Goal: Task Accomplishment & Management: Manage account settings

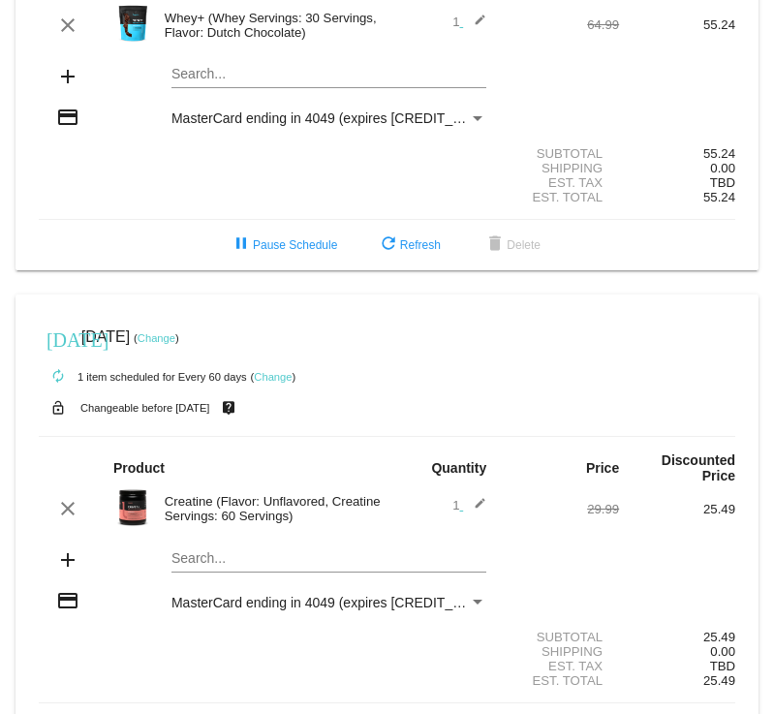
scroll to position [147, 0]
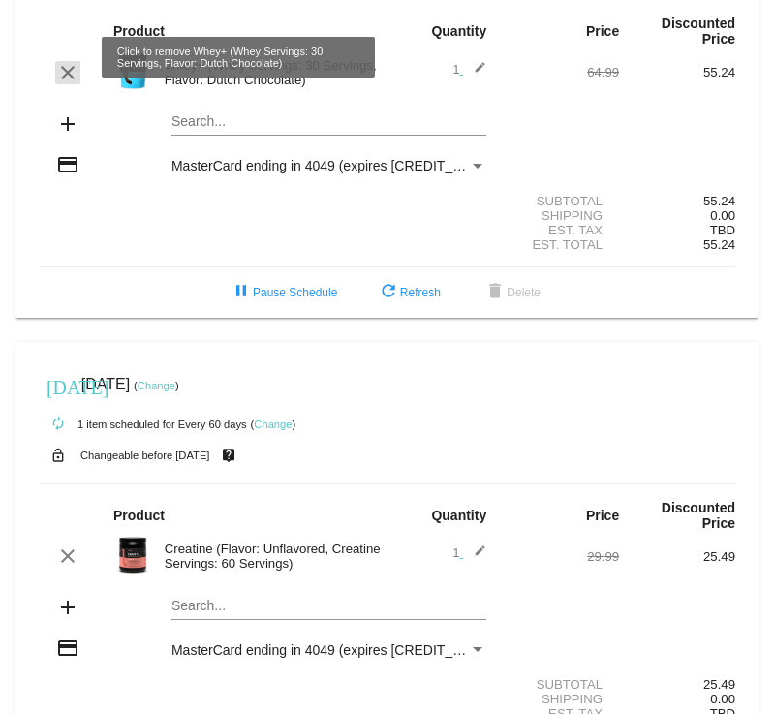
click at [73, 65] on mat-icon "clear" at bounding box center [67, 72] width 23 height 23
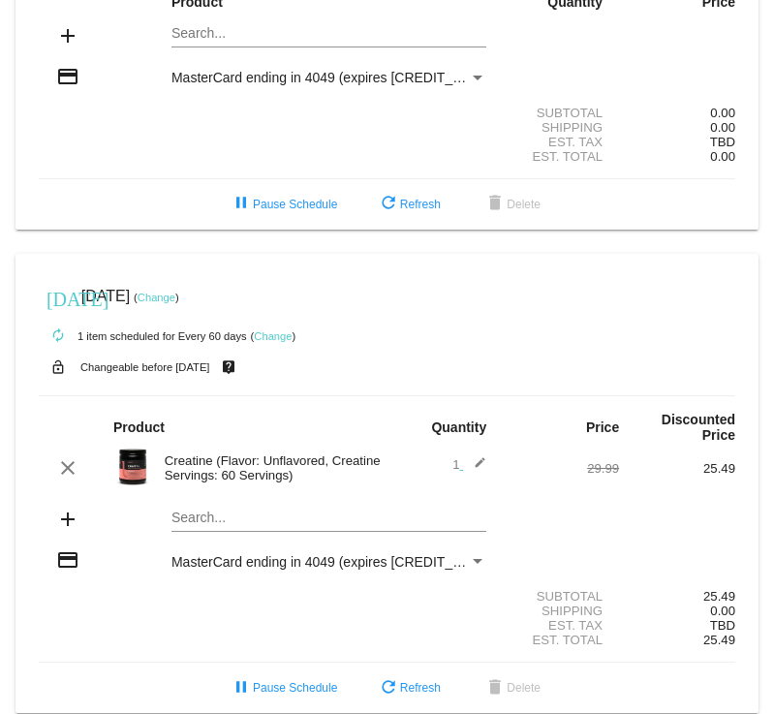
scroll to position [202, 0]
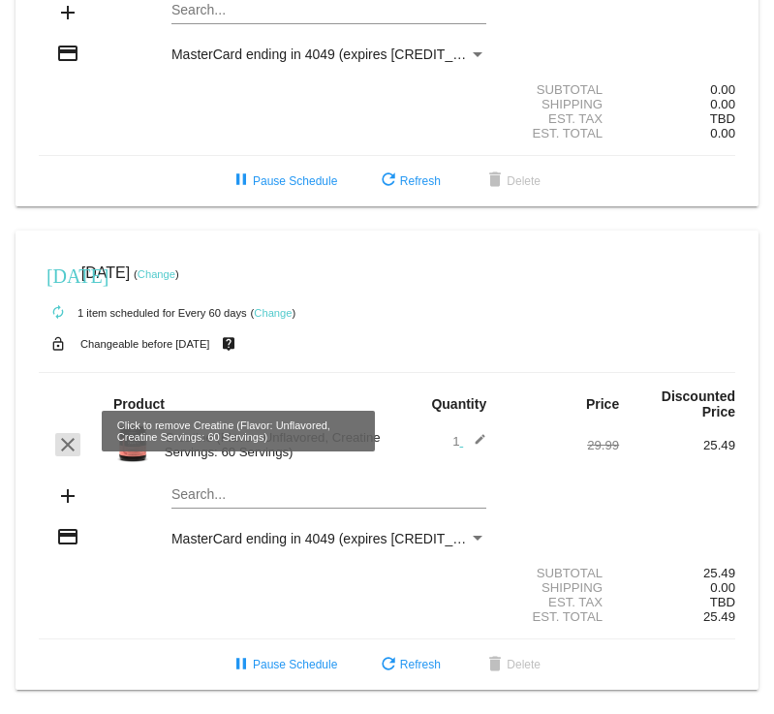
click at [62, 433] on mat-icon "clear" at bounding box center [67, 444] width 23 height 23
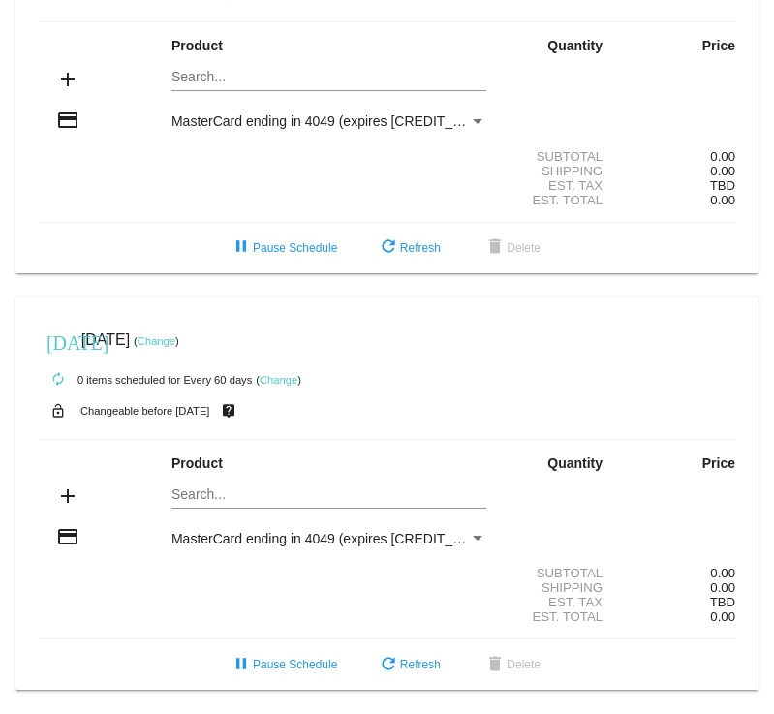
scroll to position [0, 0]
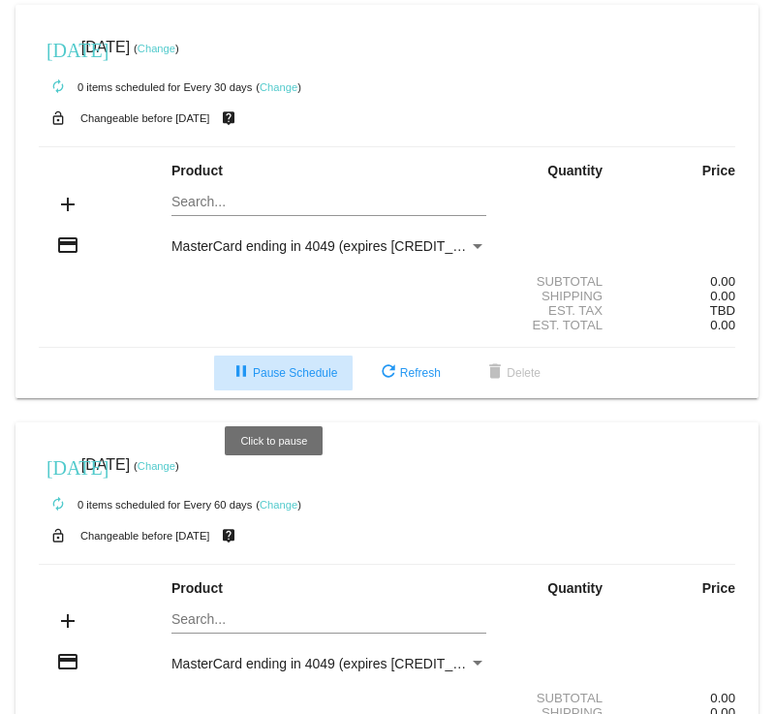
click at [259, 380] on span "pause Pause Schedule" at bounding box center [284, 373] width 108 height 14
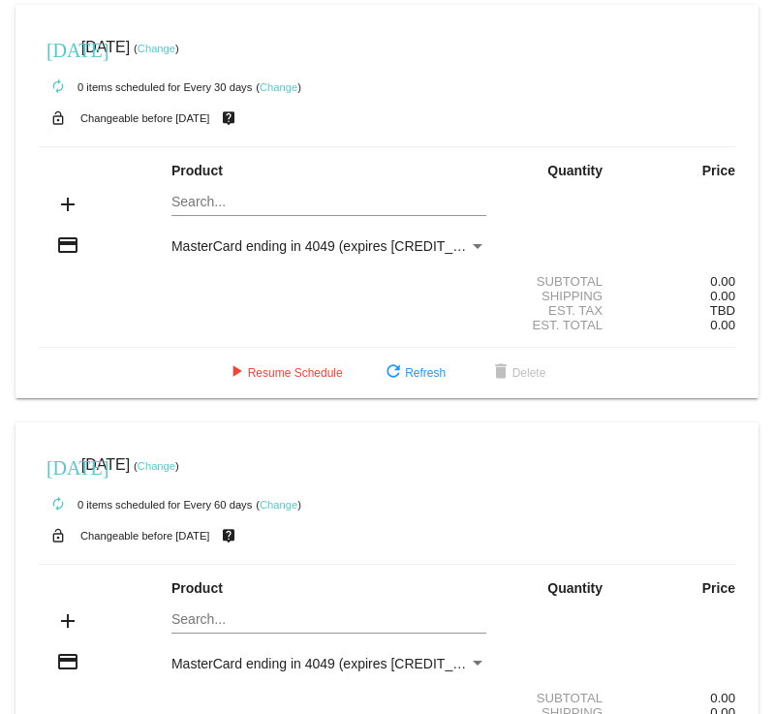
scroll to position [151, 0]
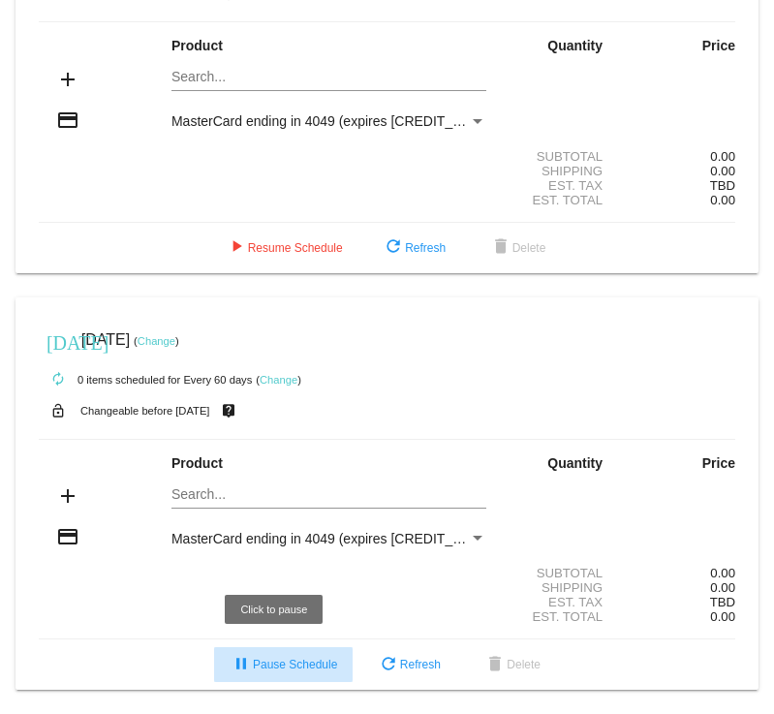
click at [272, 656] on button "pause Pause Schedule" at bounding box center [283, 664] width 139 height 35
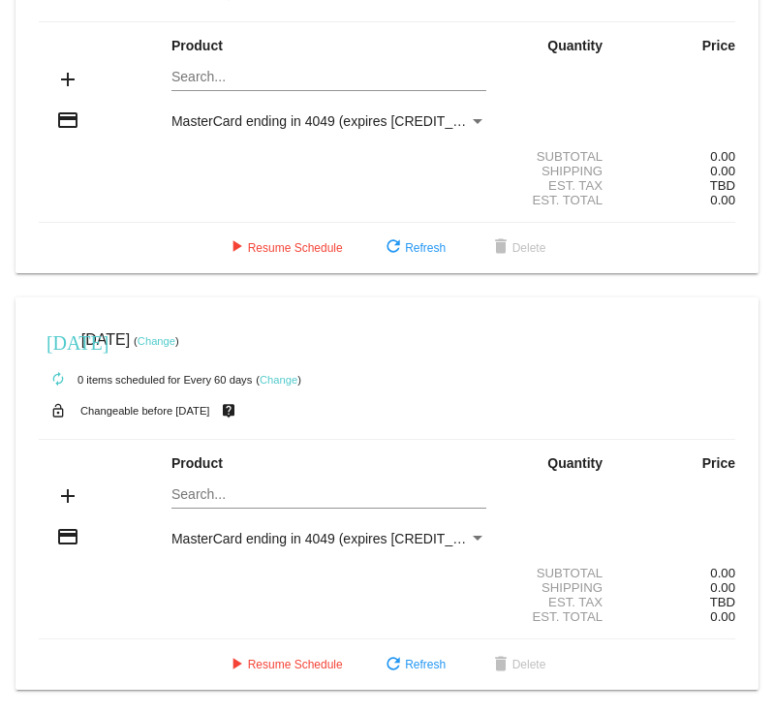
click at [269, 374] on link "Change" at bounding box center [279, 380] width 38 height 12
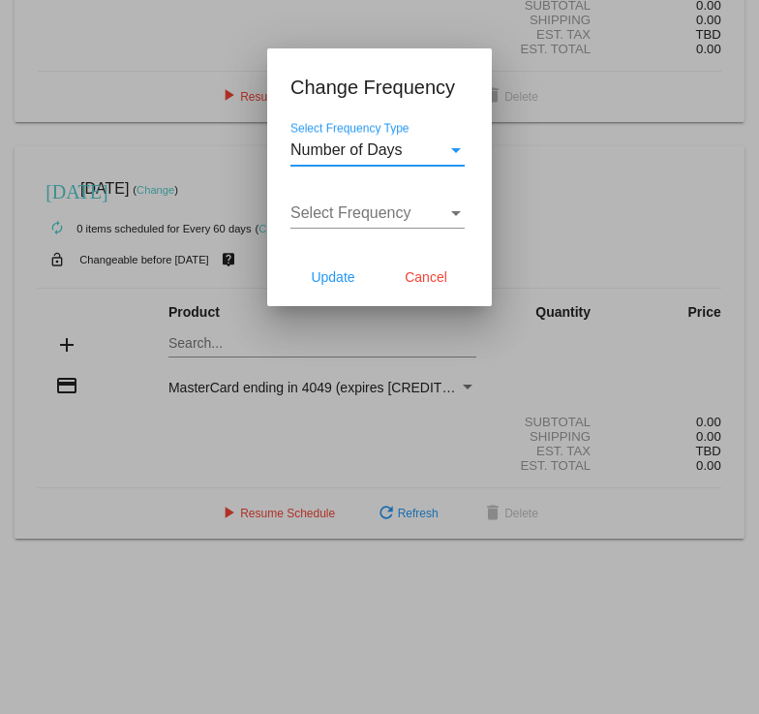
click at [413, 155] on div "Number of Days" at bounding box center [369, 149] width 157 height 17
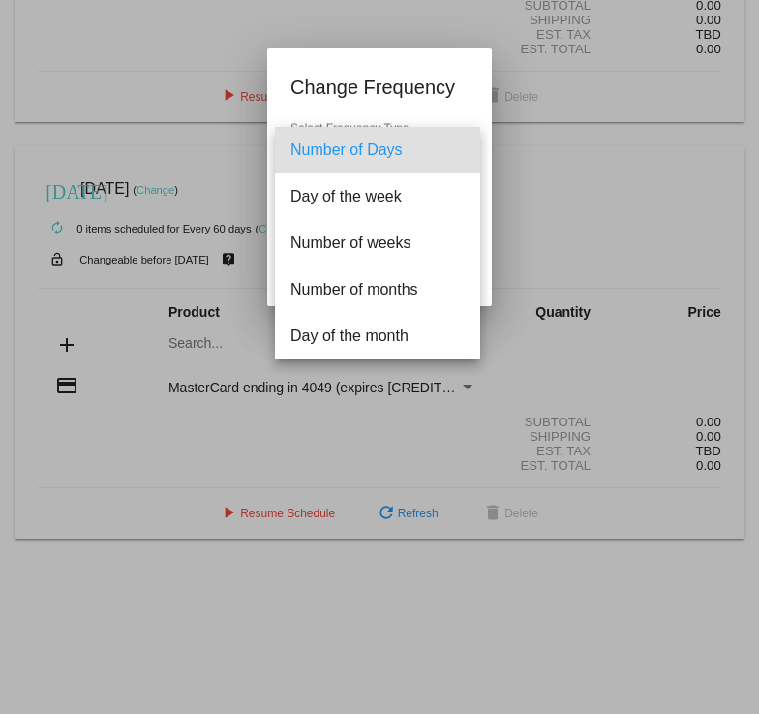
click at [660, 341] on div at bounding box center [379, 357] width 759 height 714
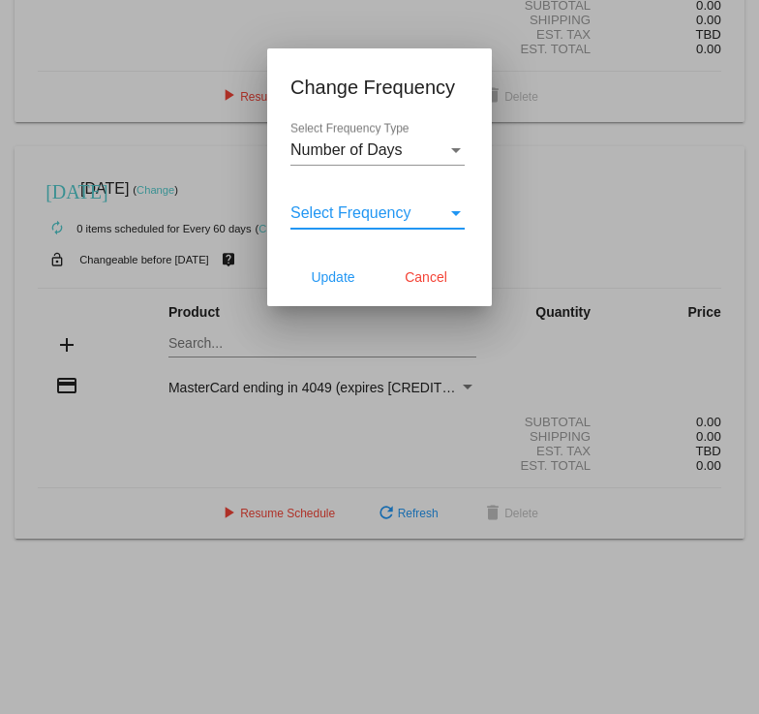
click at [429, 214] on div "Select Frequency" at bounding box center [369, 212] width 157 height 17
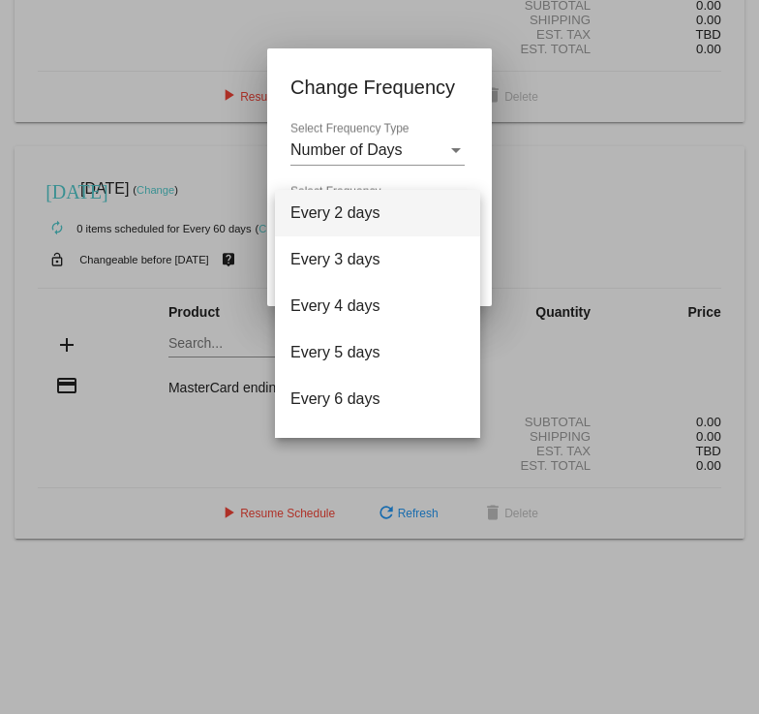
click at [633, 224] on div at bounding box center [379, 357] width 759 height 714
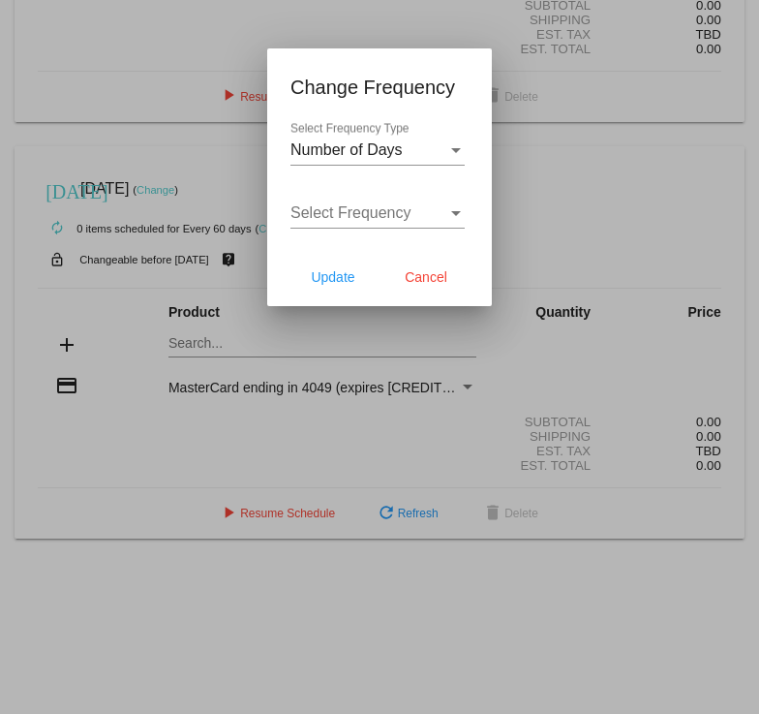
click at [633, 224] on div at bounding box center [379, 357] width 759 height 714
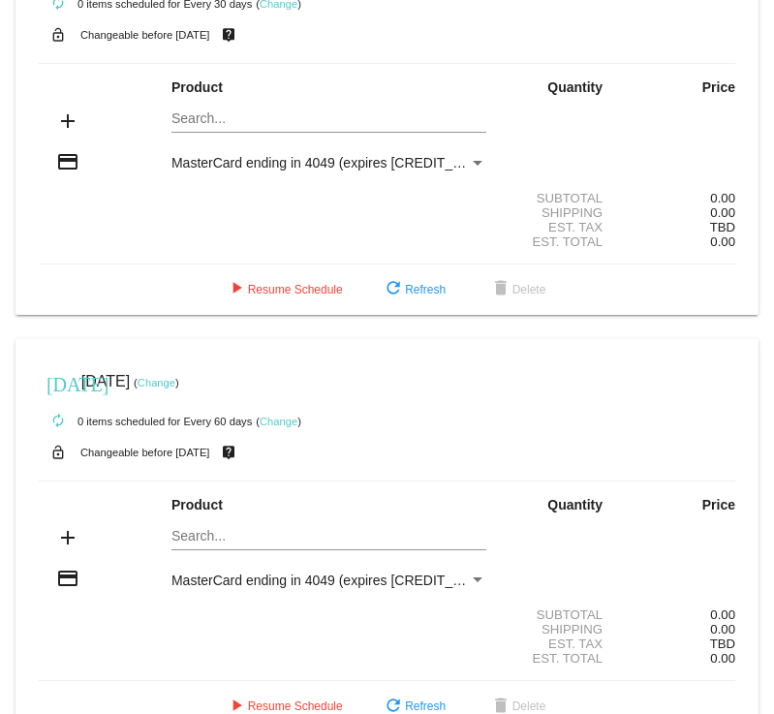
scroll to position [0, 0]
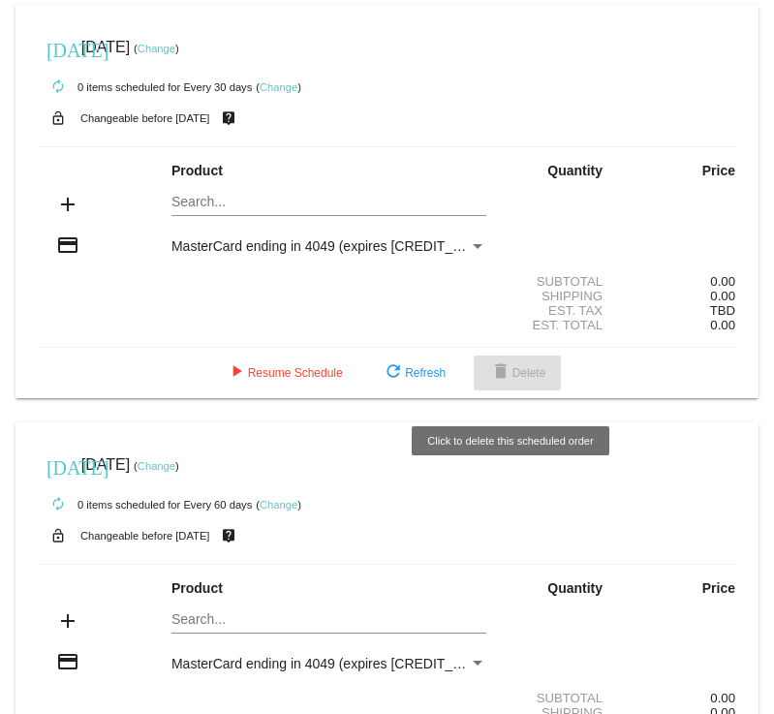
click at [518, 380] on span "delete Delete" at bounding box center [517, 373] width 57 height 14
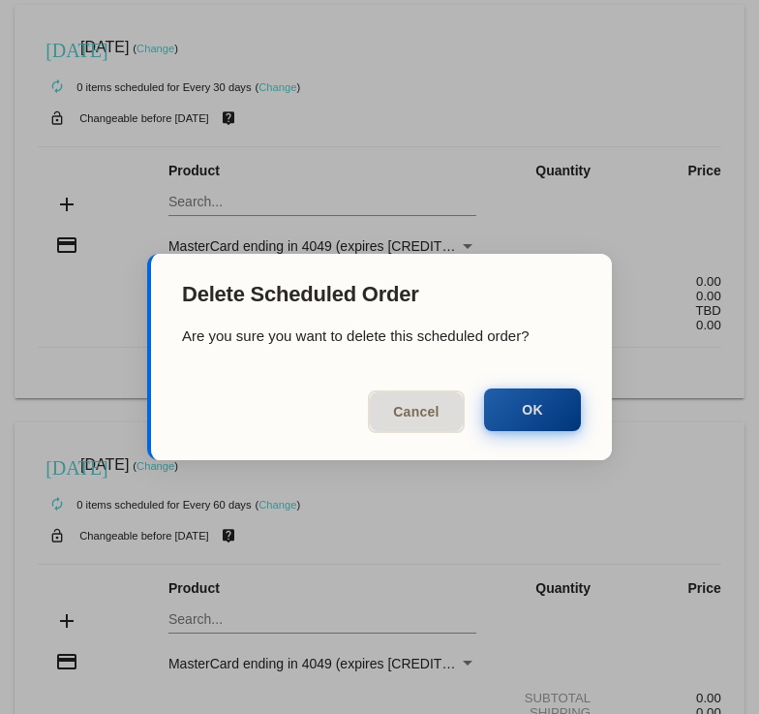
click at [553, 404] on button "OK" at bounding box center [532, 409] width 97 height 43
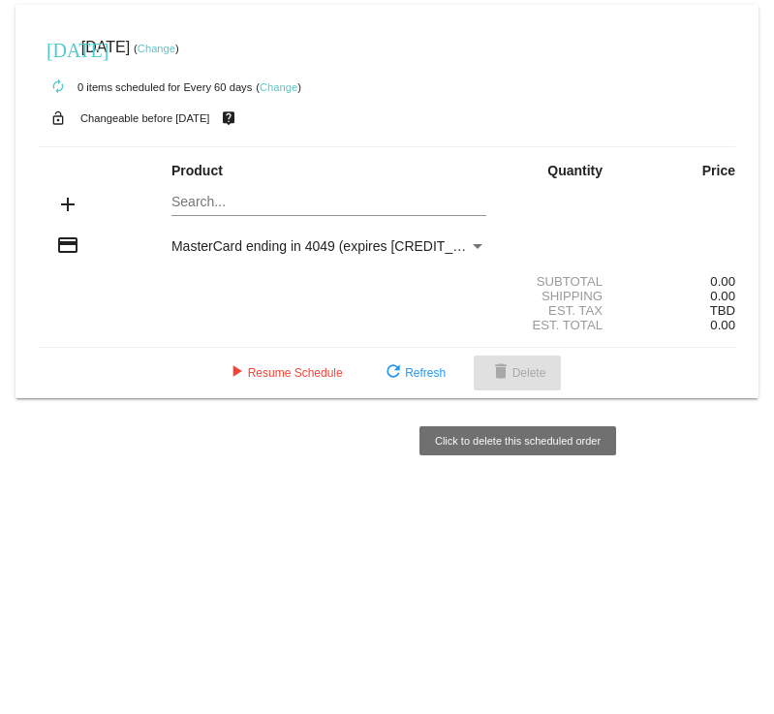
click at [517, 380] on span "delete Delete" at bounding box center [517, 373] width 57 height 14
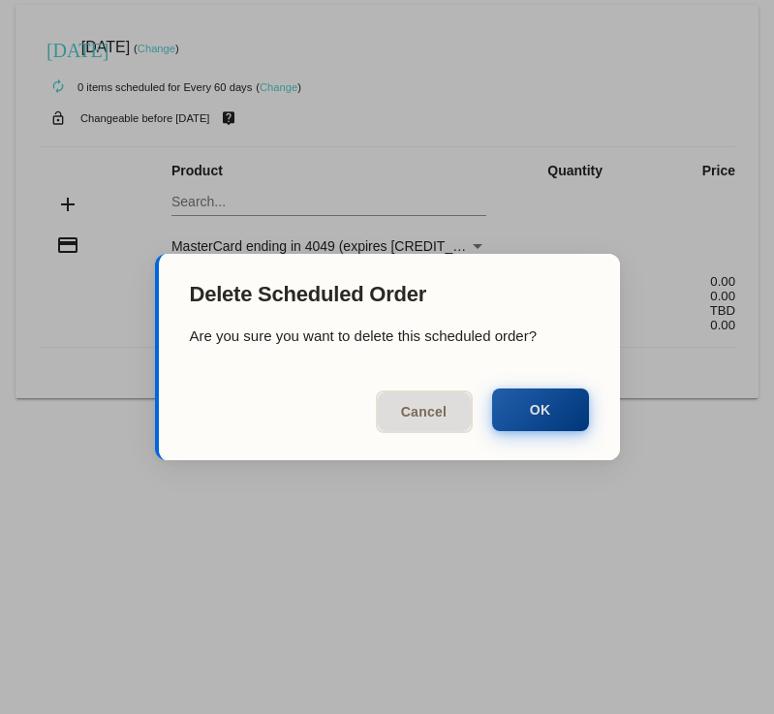
click at [546, 417] on button "OK" at bounding box center [540, 409] width 97 height 43
